Goal: Share content

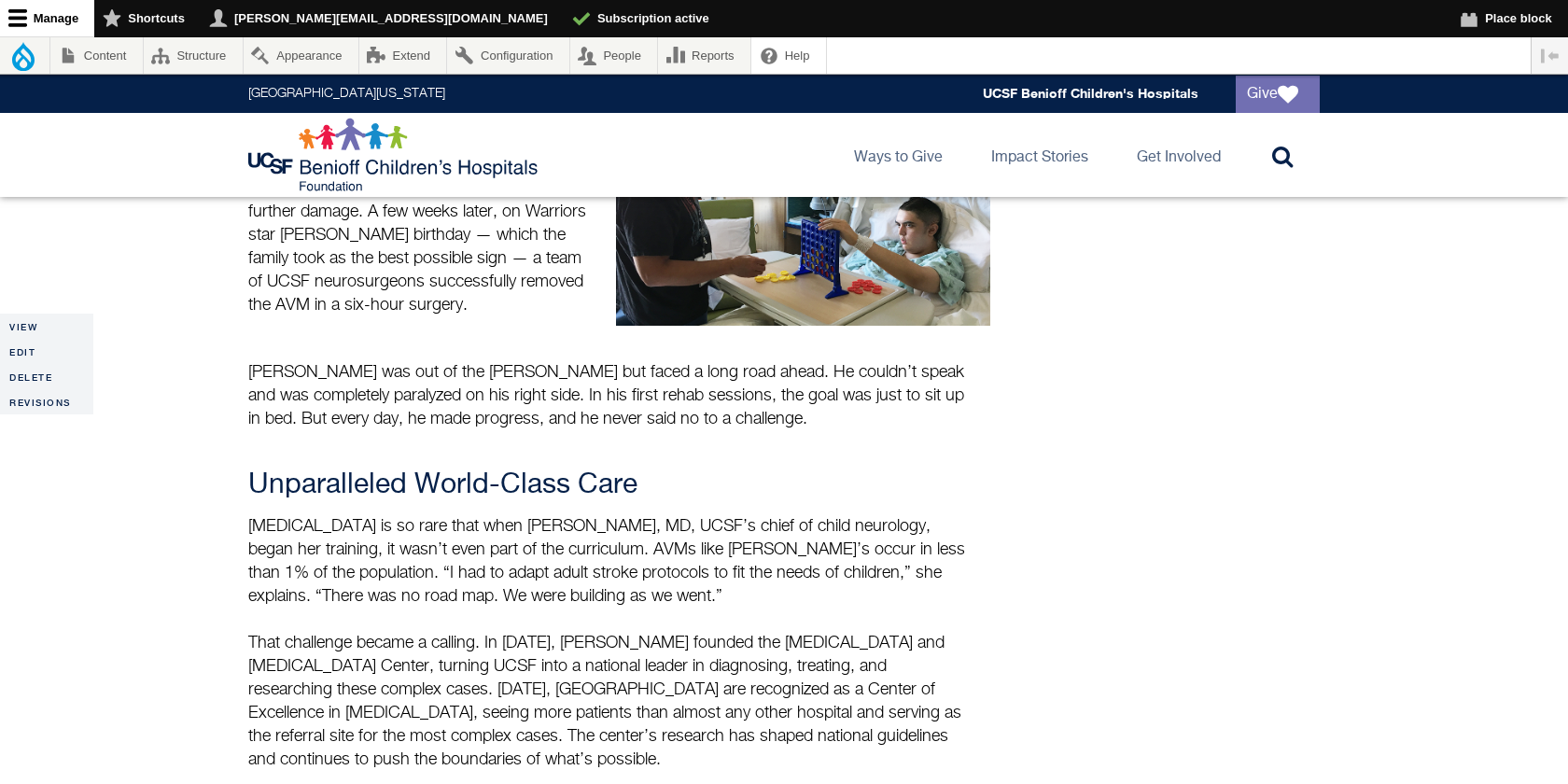
scroll to position [1540, 0]
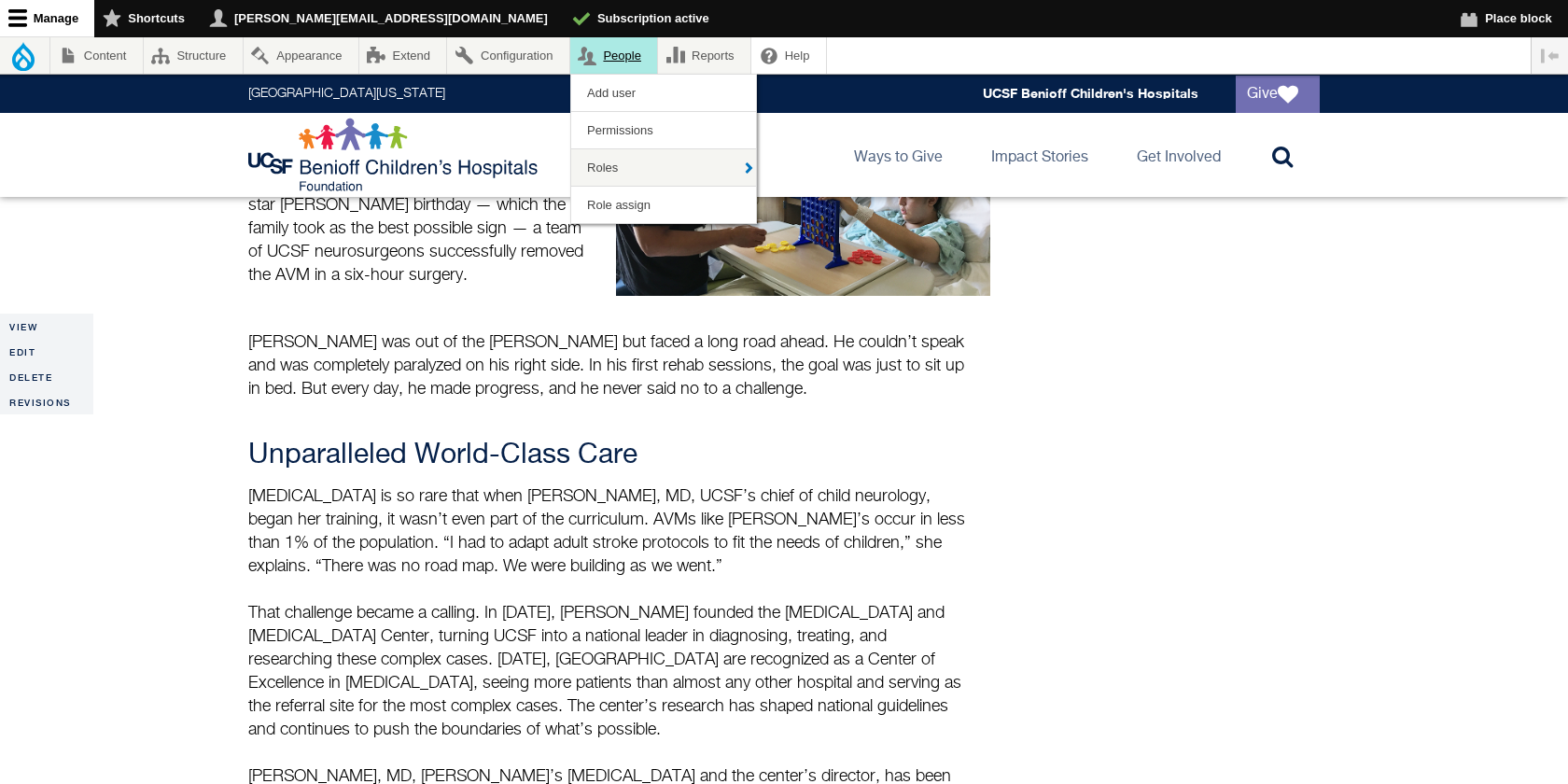
click at [635, 60] on link "People" at bounding box center [614, 56] width 88 height 37
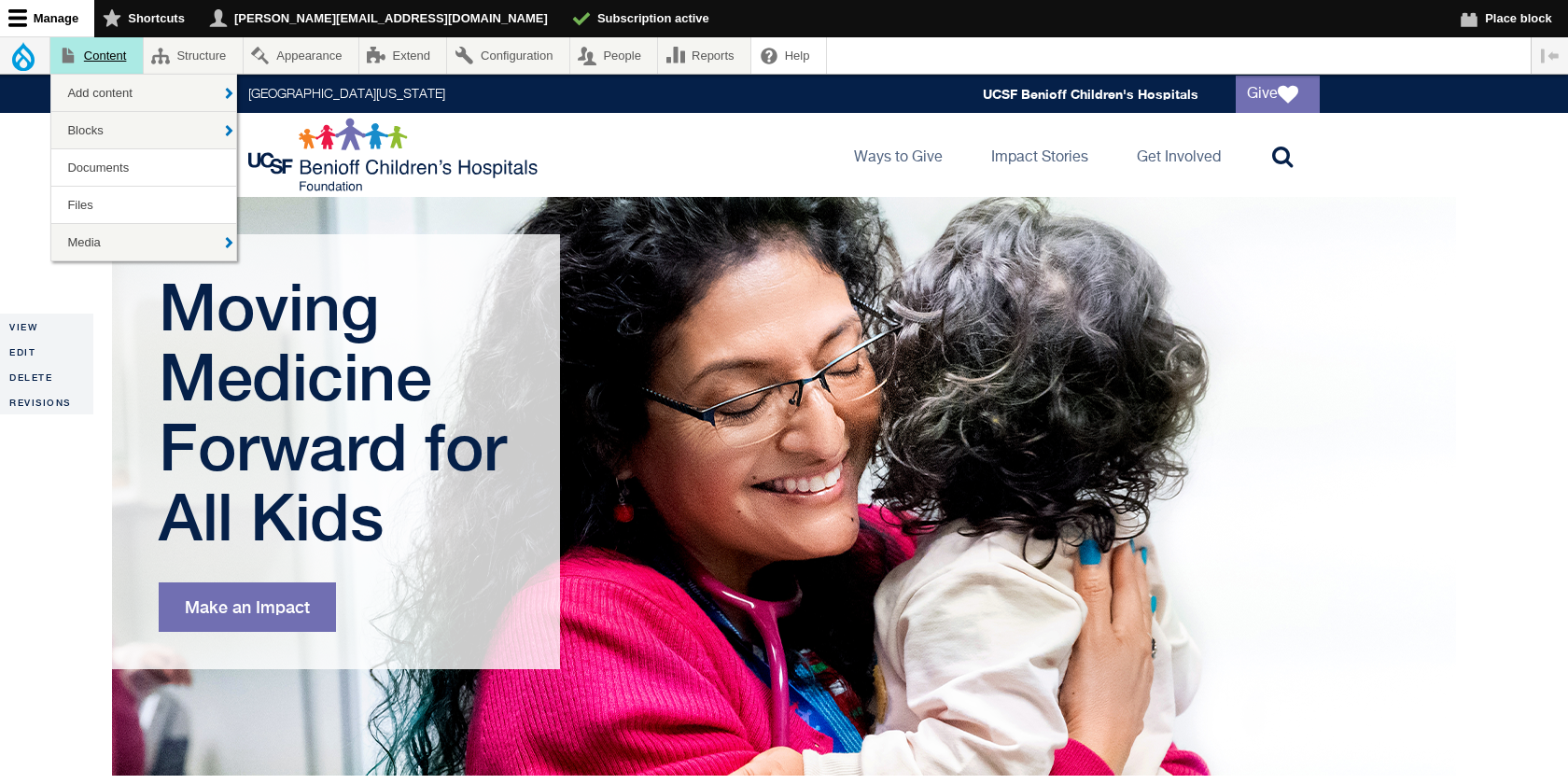
click at [115, 55] on link "Content" at bounding box center [97, 56] width 93 height 37
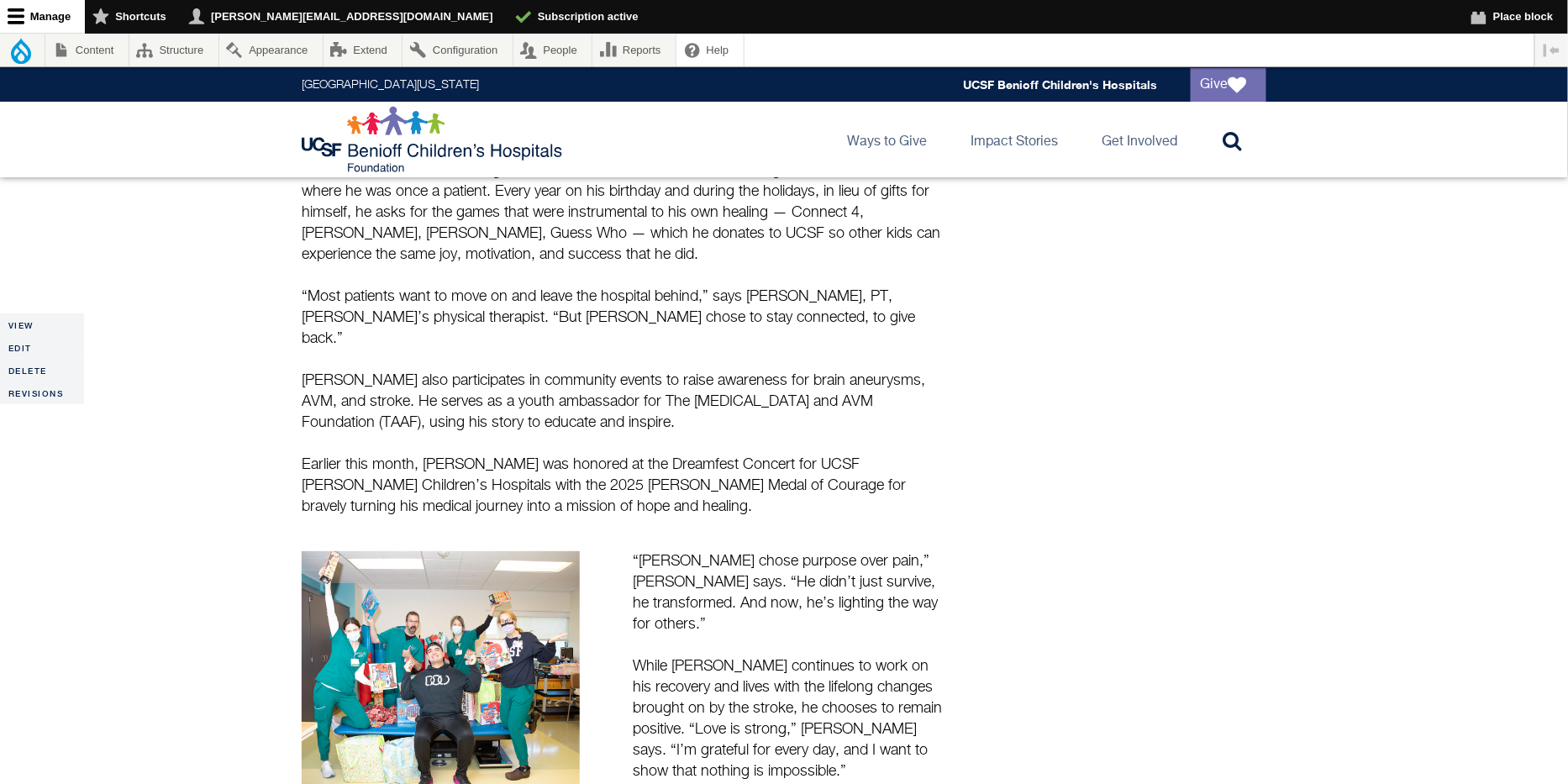
scroll to position [2469, 0]
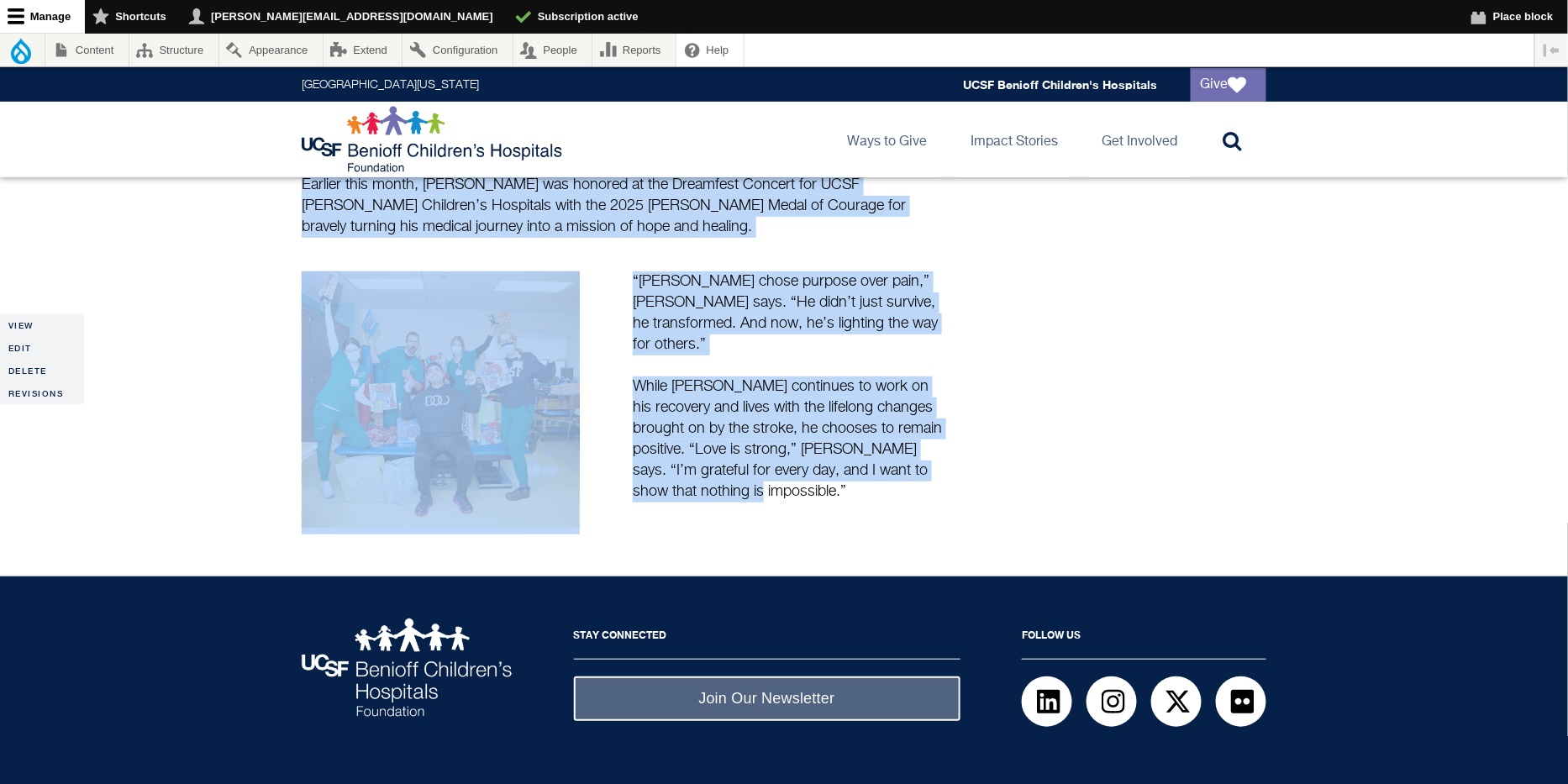
drag, startPoint x: 302, startPoint y: 436, endPoint x: 784, endPoint y: 435, distance: 482.0
copy div "Loremip do si Ametco, Adipi., Elitse Doeius tem i utlab etdol. M ali-enimad min…"
